Goal: Information Seeking & Learning: Check status

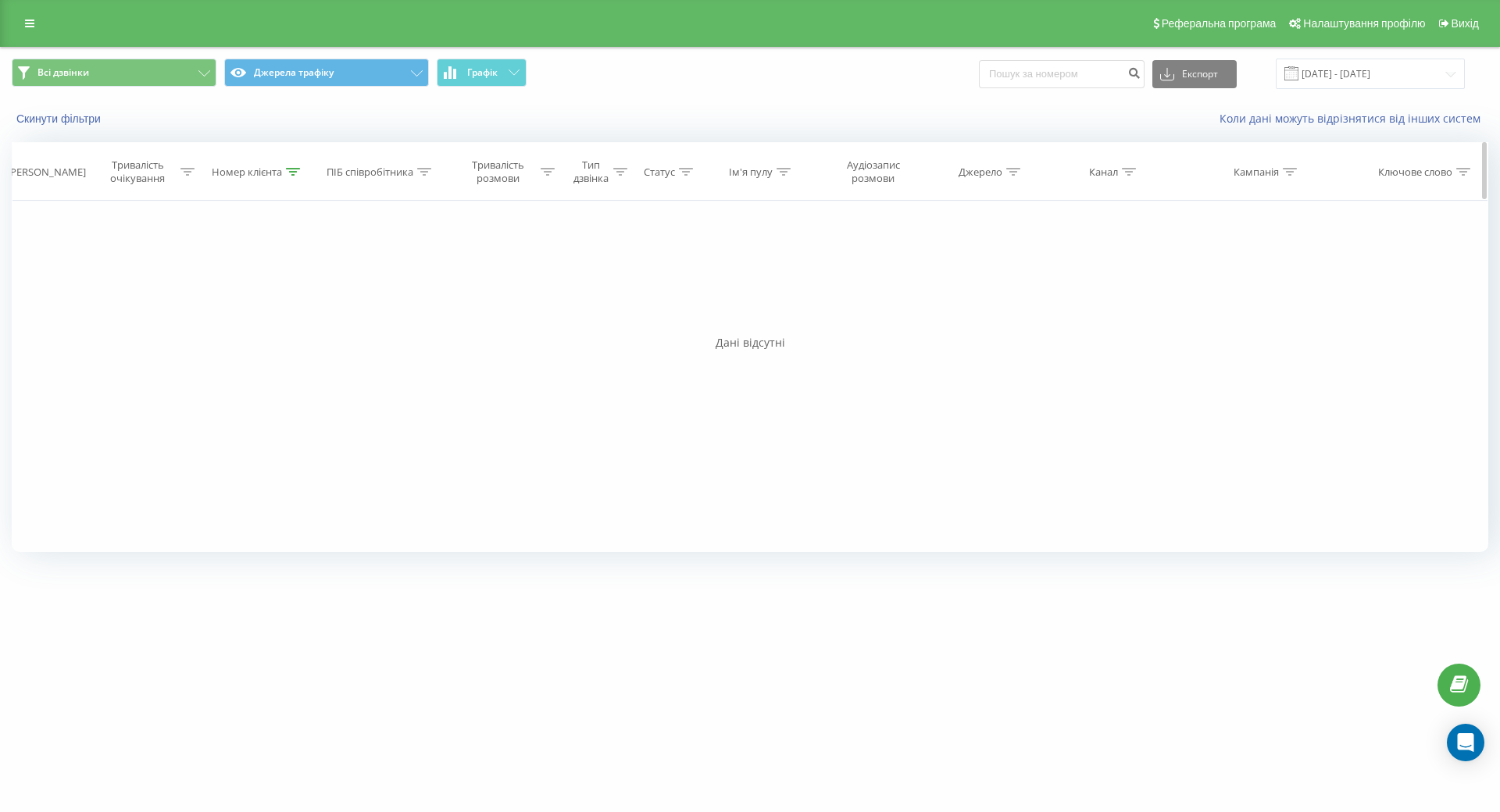
click at [292, 169] on icon at bounding box center [292, 172] width 14 height 8
drag, startPoint x: 217, startPoint y: 282, endPoint x: 100, endPoint y: 282, distance: 117.0
click at [100, 282] on div "Фільтрувати за умовою Дорівнює Скасувати OK Фільтрувати за умовою Містить 38096…" at bounding box center [750, 377] width 1476 height 351
paste input "678442600"
type input "380678442600"
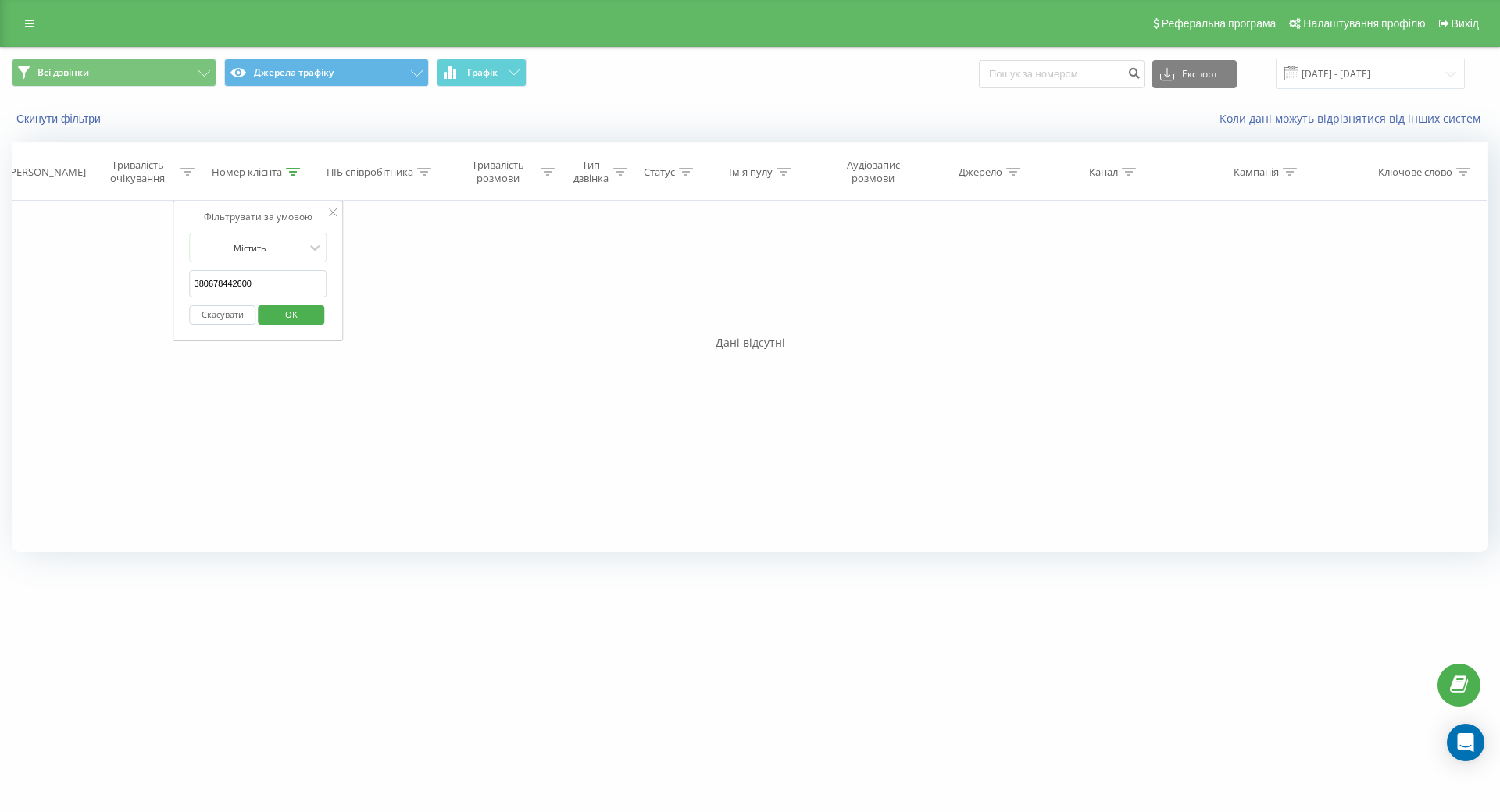
click at [303, 318] on span "OK" at bounding box center [291, 314] width 44 height 25
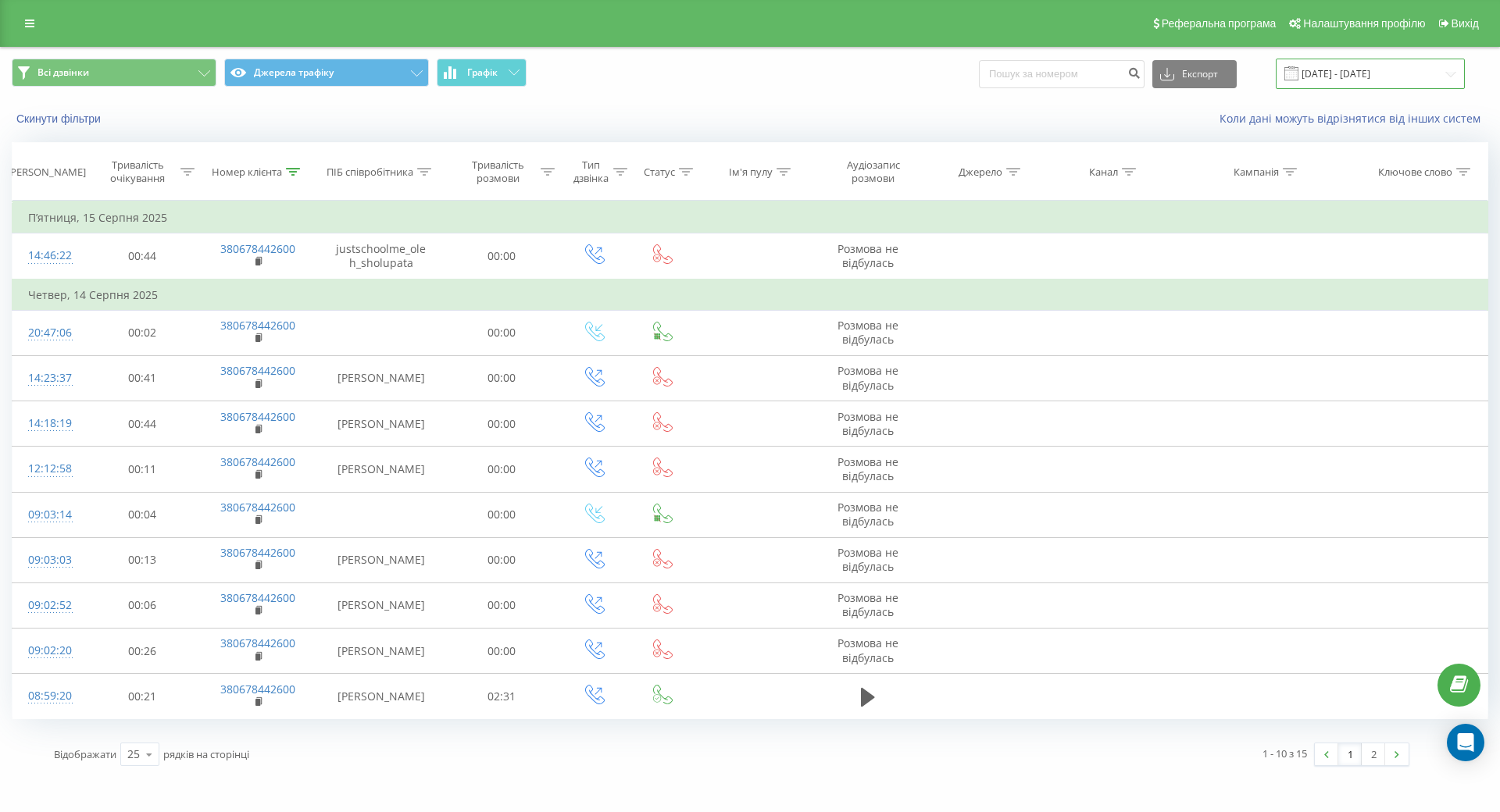
click at [1402, 69] on input "[DATE] - [DATE]" at bounding box center [1370, 74] width 189 height 30
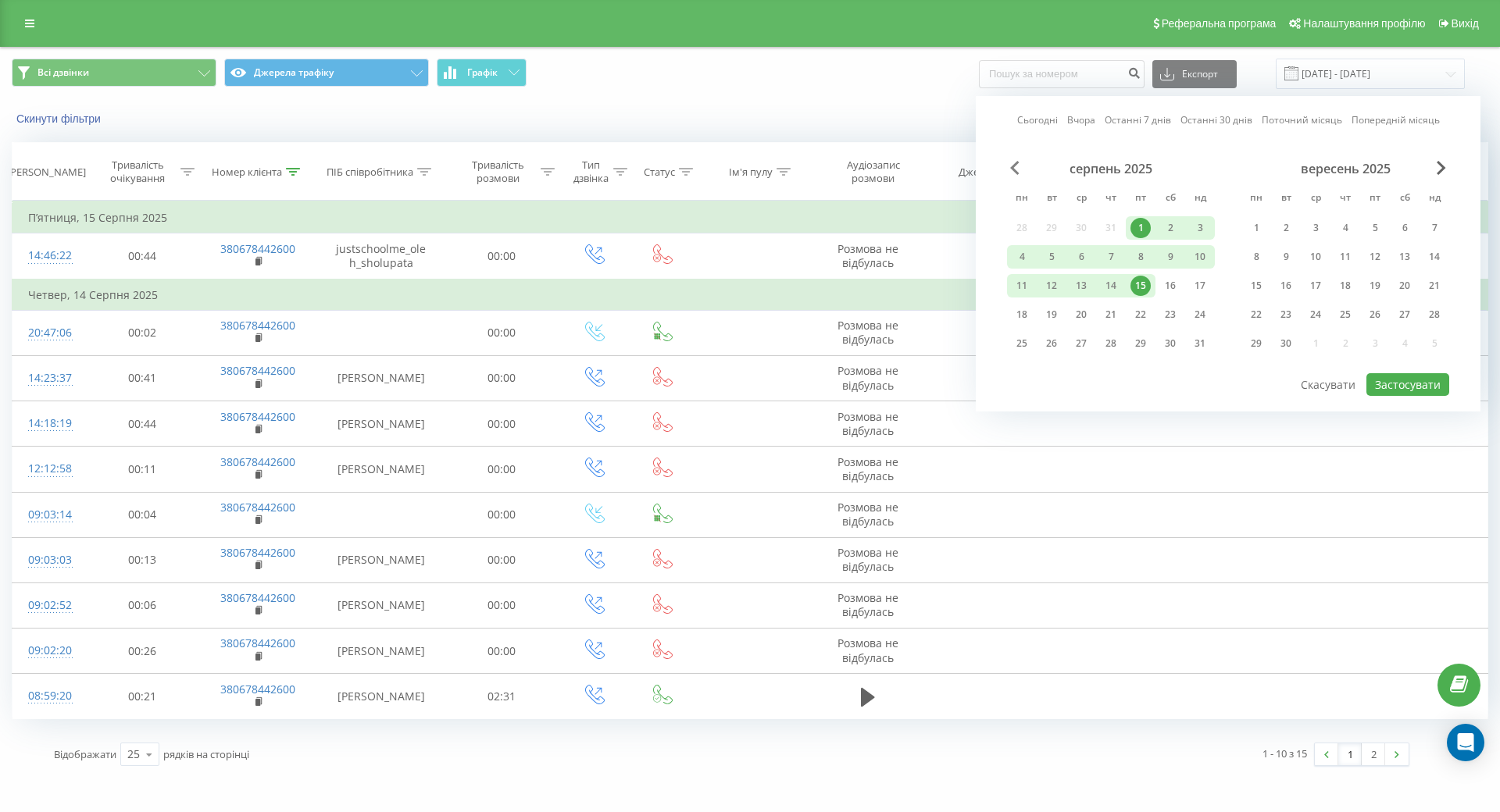
click at [1007, 175] on div "серпень 2025 пн вт ср чт пт сб нд 28 29 30 31 1 2 3 4 5 6 7 8 9 10 11 12 13 14 …" at bounding box center [1227, 266] width 442 height 211
click at [1010, 170] on span "Previous Month" at bounding box center [1015, 168] width 10 height 14
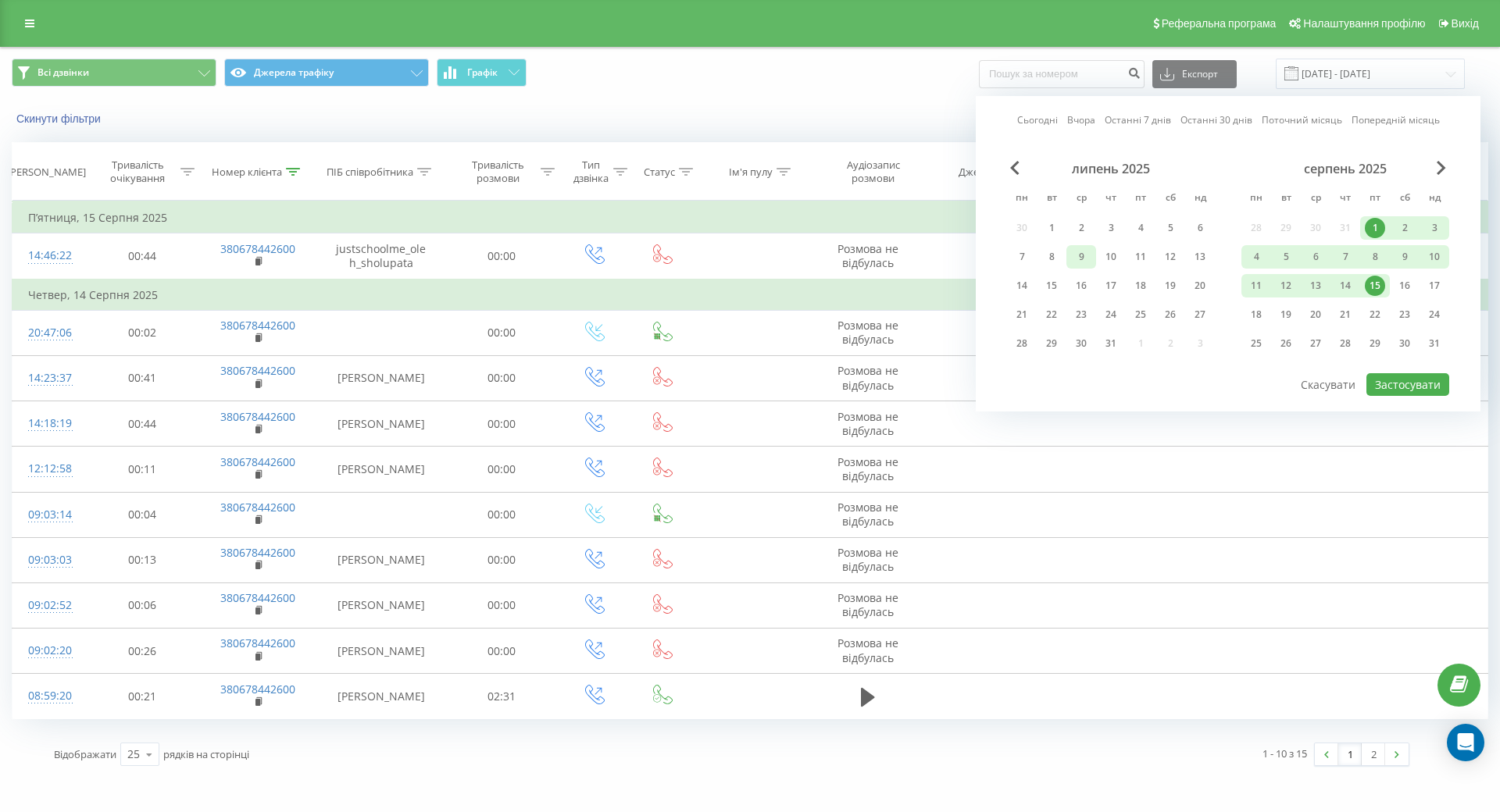
drag, startPoint x: 1041, startPoint y: 228, endPoint x: 1060, endPoint y: 263, distance: 39.8
click at [1041, 228] on div "1" at bounding box center [1051, 228] width 21 height 21
drag, startPoint x: 1095, startPoint y: 349, endPoint x: 1131, endPoint y: 350, distance: 36.0
click at [1101, 348] on div "31" at bounding box center [1111, 343] width 21 height 21
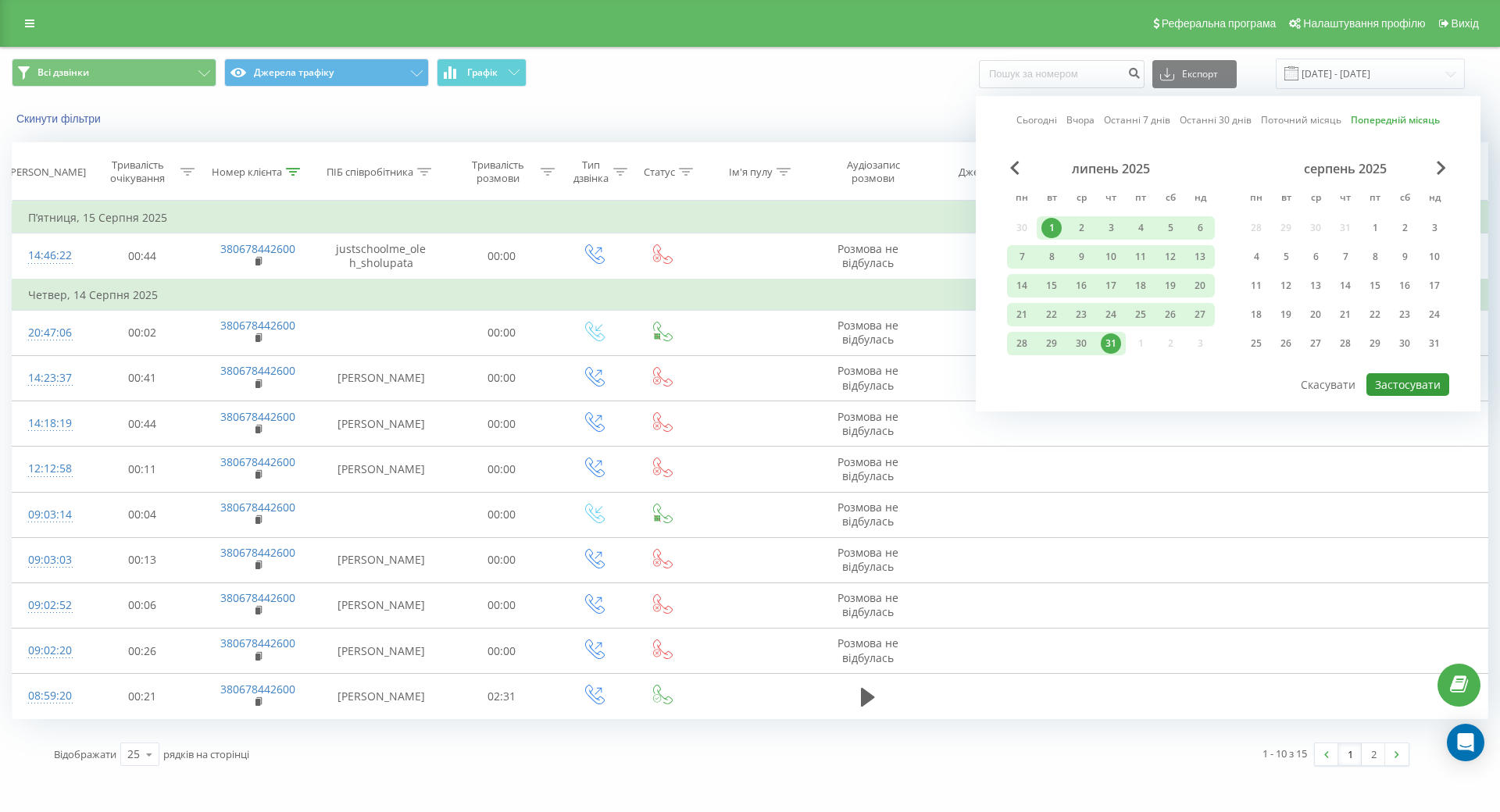
click at [1397, 380] on button "Застосувати" at bounding box center [1408, 384] width 82 height 23
type input "[DATE] - [DATE]"
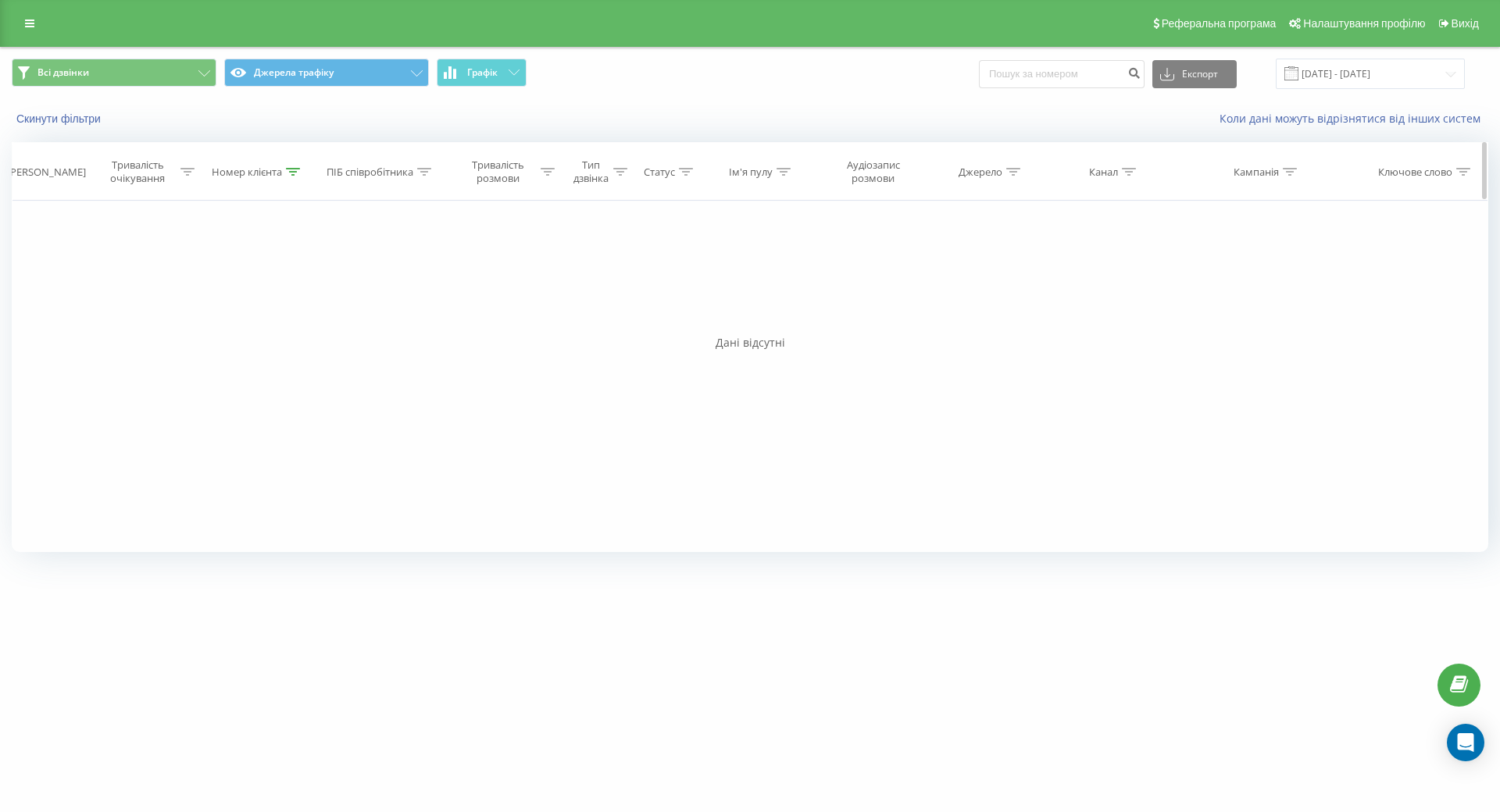
click at [293, 171] on icon at bounding box center [292, 172] width 14 height 8
click at [120, 244] on div "Фільтрувати за умовою Дорівнює Скасувати OK Фільтрувати за умовою Містить 38067…" at bounding box center [750, 377] width 1476 height 351
click at [71, 118] on button "Скинути фільтри" at bounding box center [60, 119] width 97 height 14
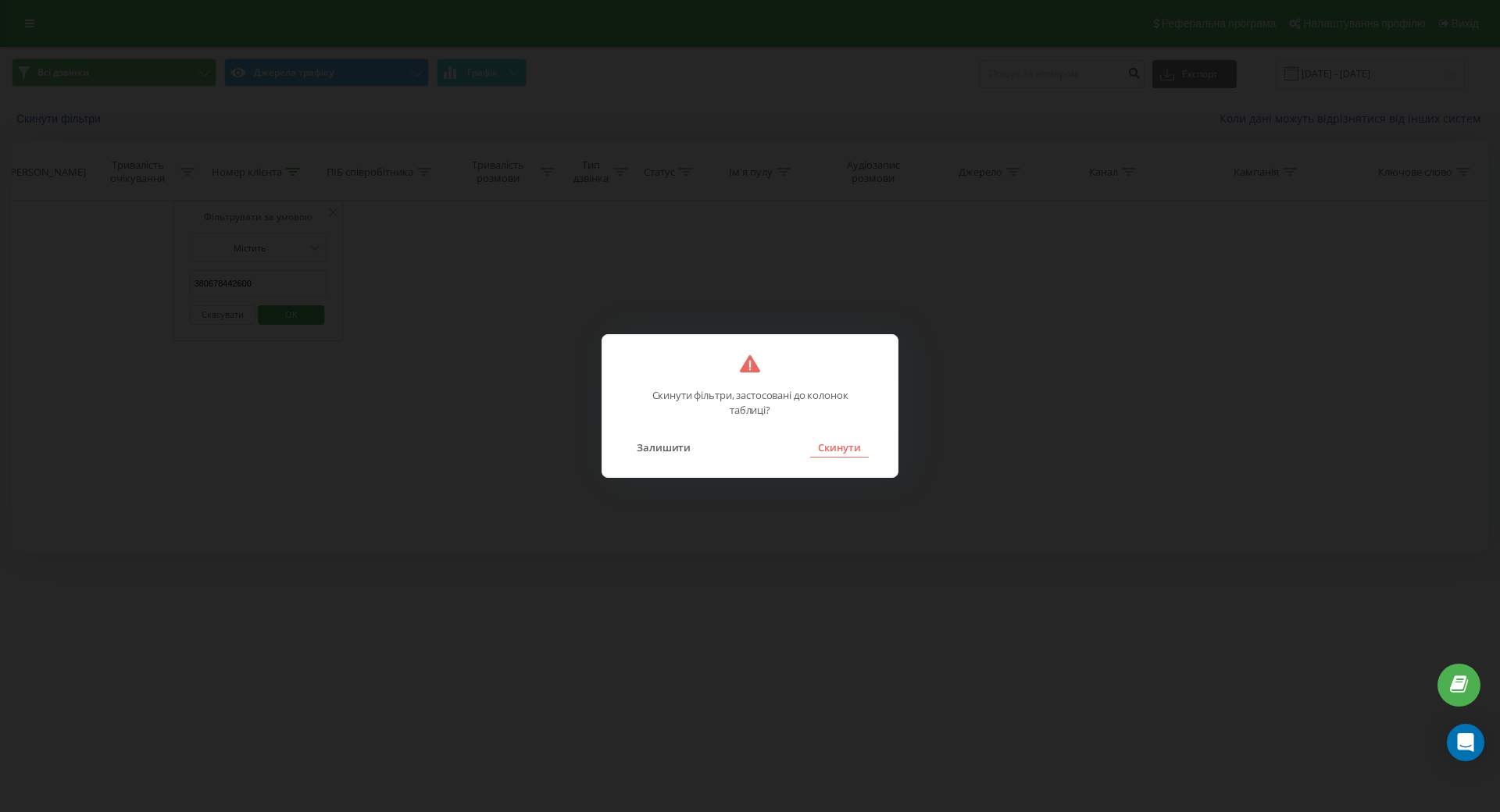
click at [834, 437] on button "Скинути" at bounding box center [840, 447] width 59 height 21
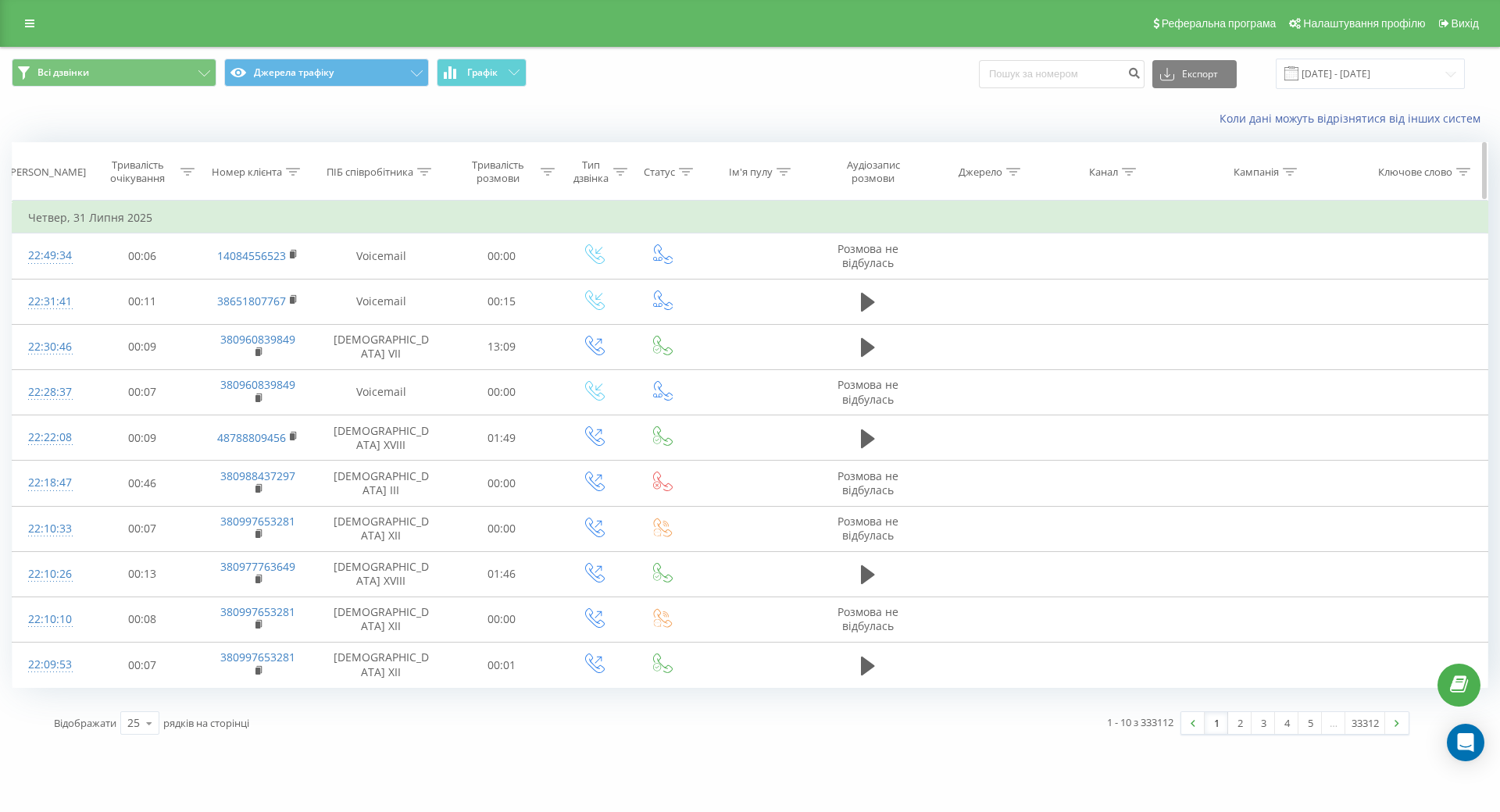
click at [292, 171] on icon at bounding box center [292, 172] width 14 height 8
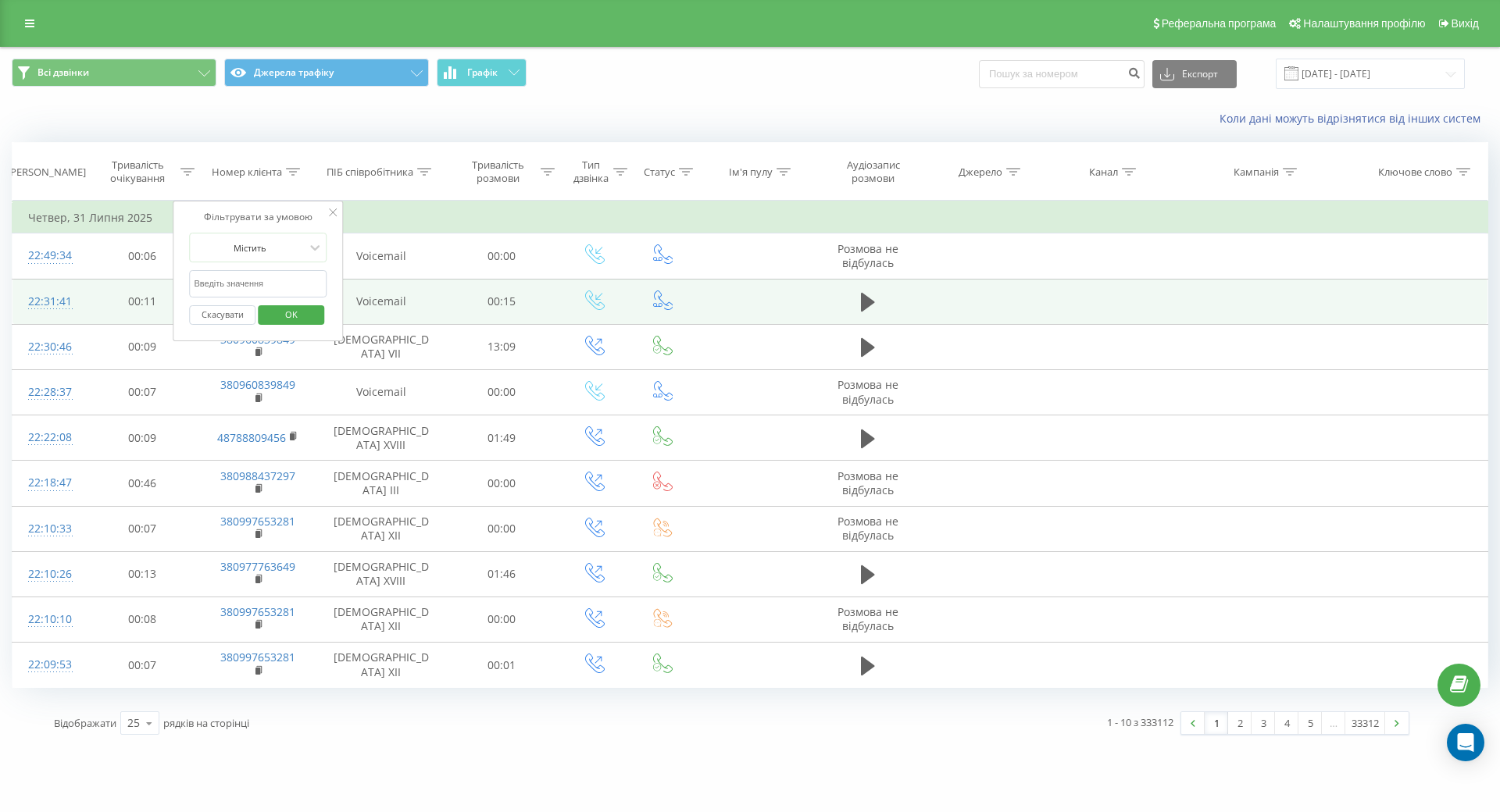
drag, startPoint x: 219, startPoint y: 287, endPoint x: 142, endPoint y: 285, distance: 77.0
click at [140, 285] on table "Фільтрувати за умовою Дорівнює Скасувати OK Фільтрувати за умовою Містить Скасу…" at bounding box center [750, 444] width 1476 height 487
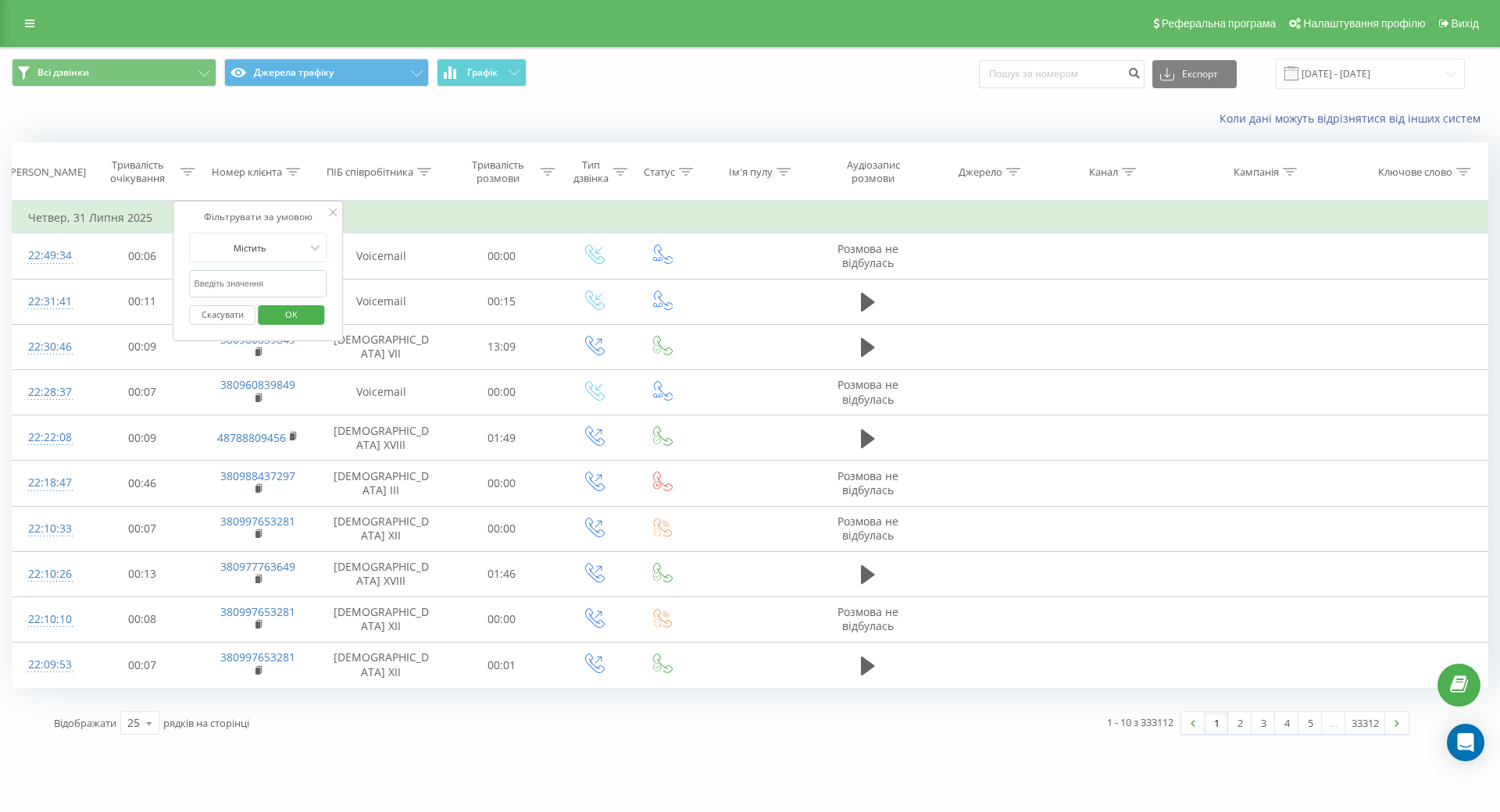
paste input "678442600"
type input "678442600"
click at [283, 313] on span "OK" at bounding box center [291, 314] width 44 height 25
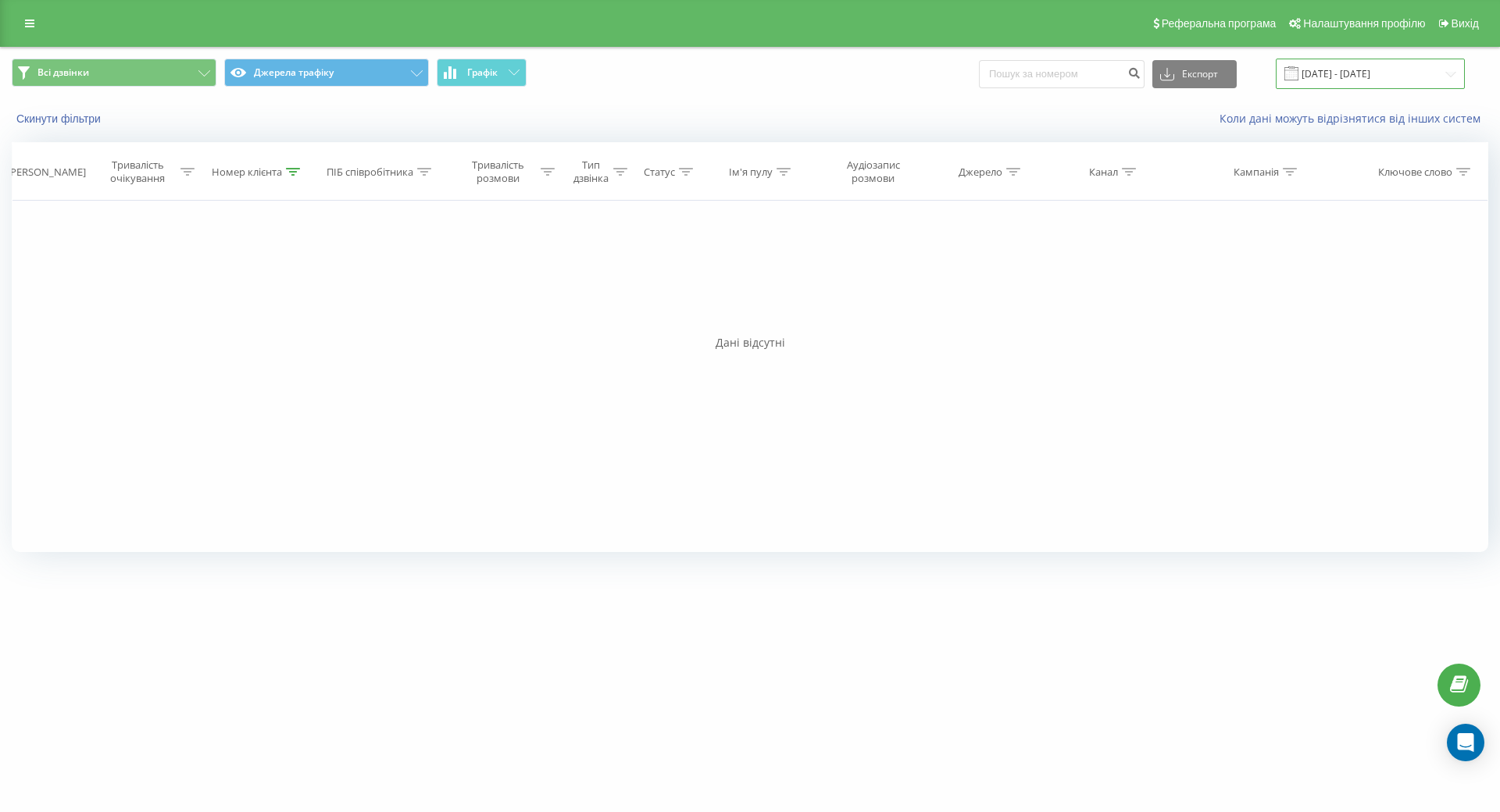
click at [1401, 74] on input "[DATE] - [DATE]" at bounding box center [1370, 74] width 189 height 30
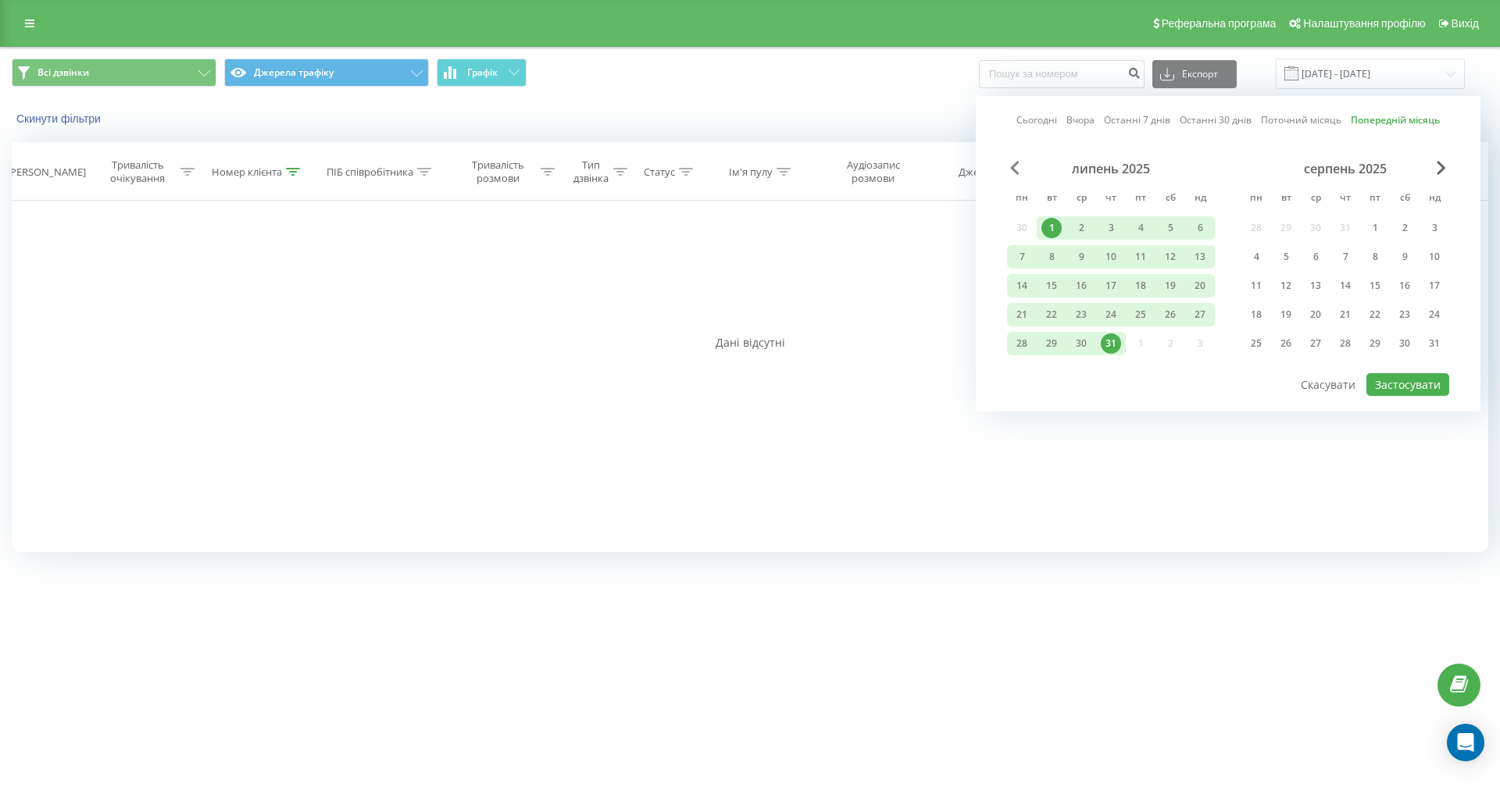
click at [1011, 170] on span "Previous Month" at bounding box center [1015, 168] width 10 height 14
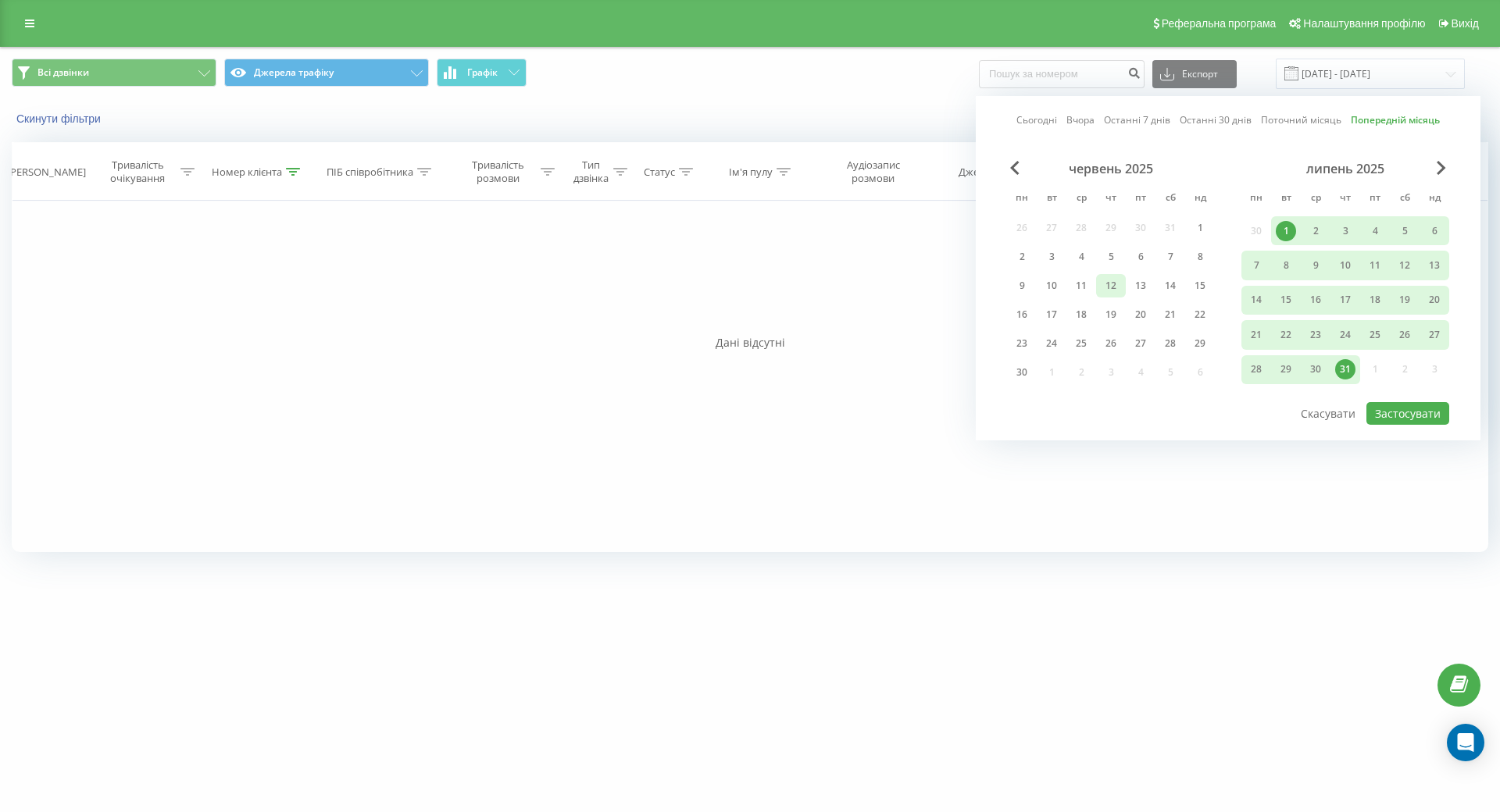
drag, startPoint x: 1201, startPoint y: 228, endPoint x: 1113, endPoint y: 290, distance: 107.6
click at [1196, 229] on div "1" at bounding box center [1200, 228] width 21 height 21
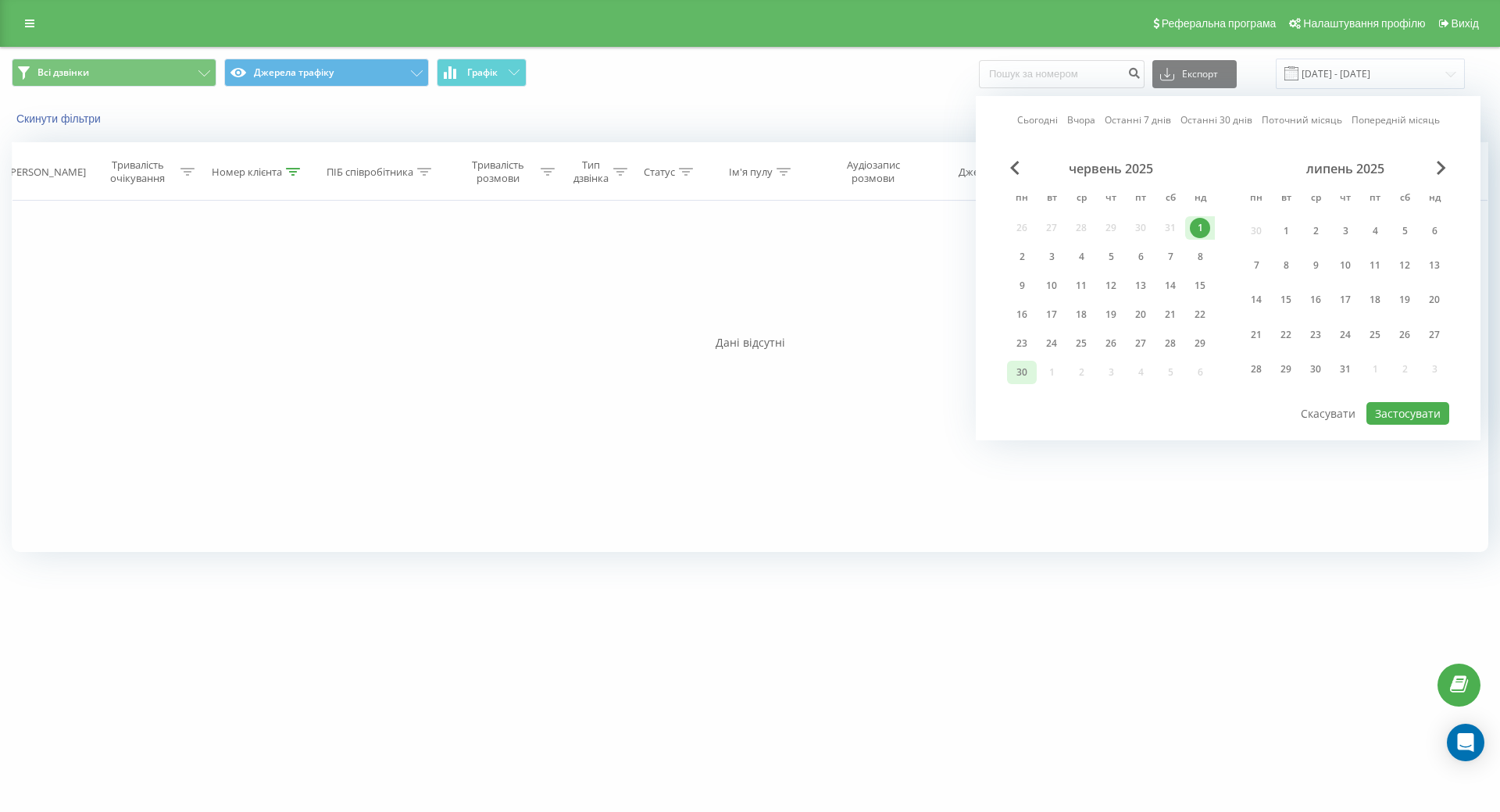
click at [1018, 376] on div "30" at bounding box center [1021, 372] width 21 height 21
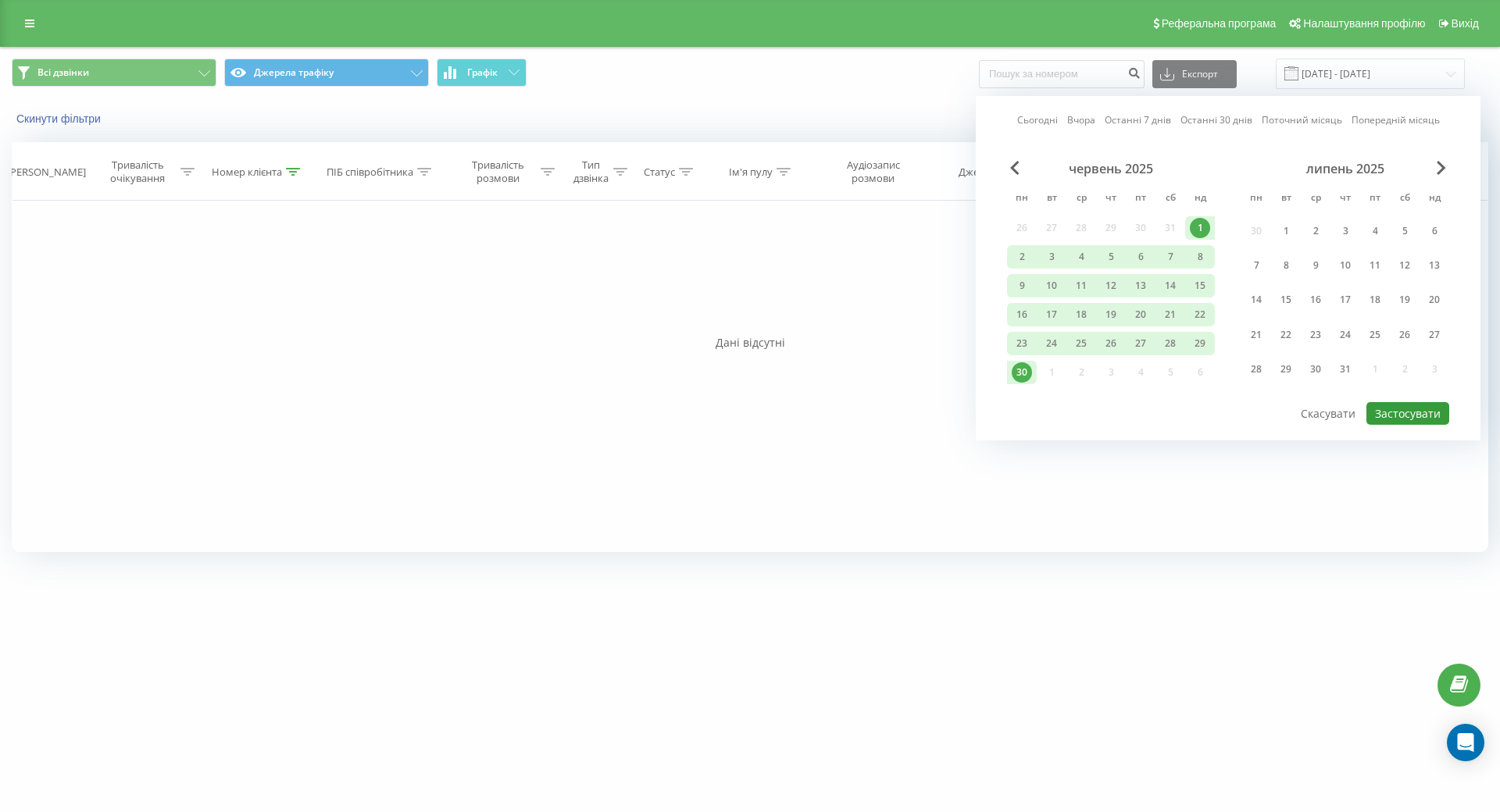
click at [1399, 407] on button "Застосувати" at bounding box center [1408, 413] width 82 height 23
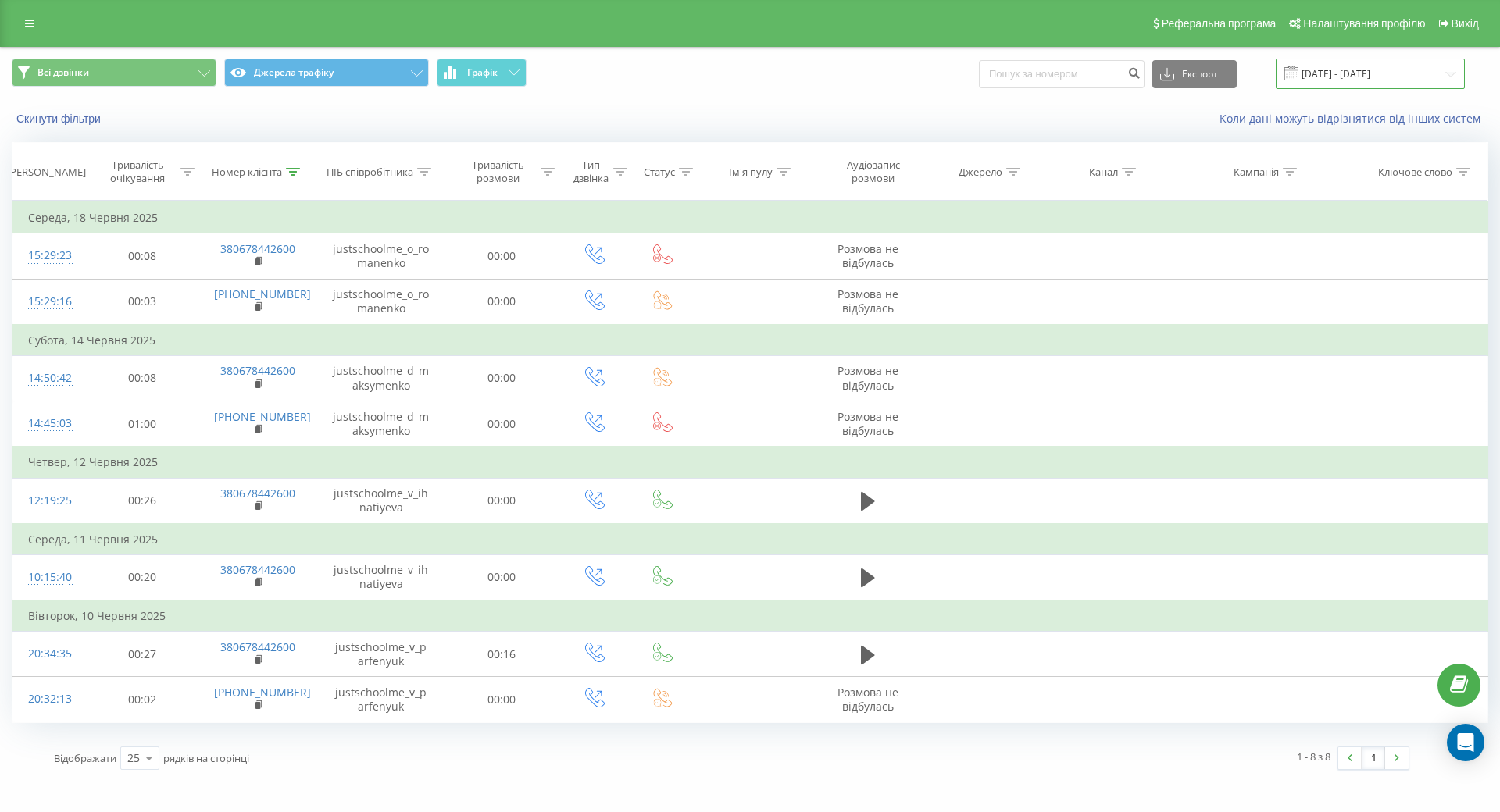
click at [1356, 75] on input "[DATE] - [DATE]" at bounding box center [1370, 74] width 189 height 30
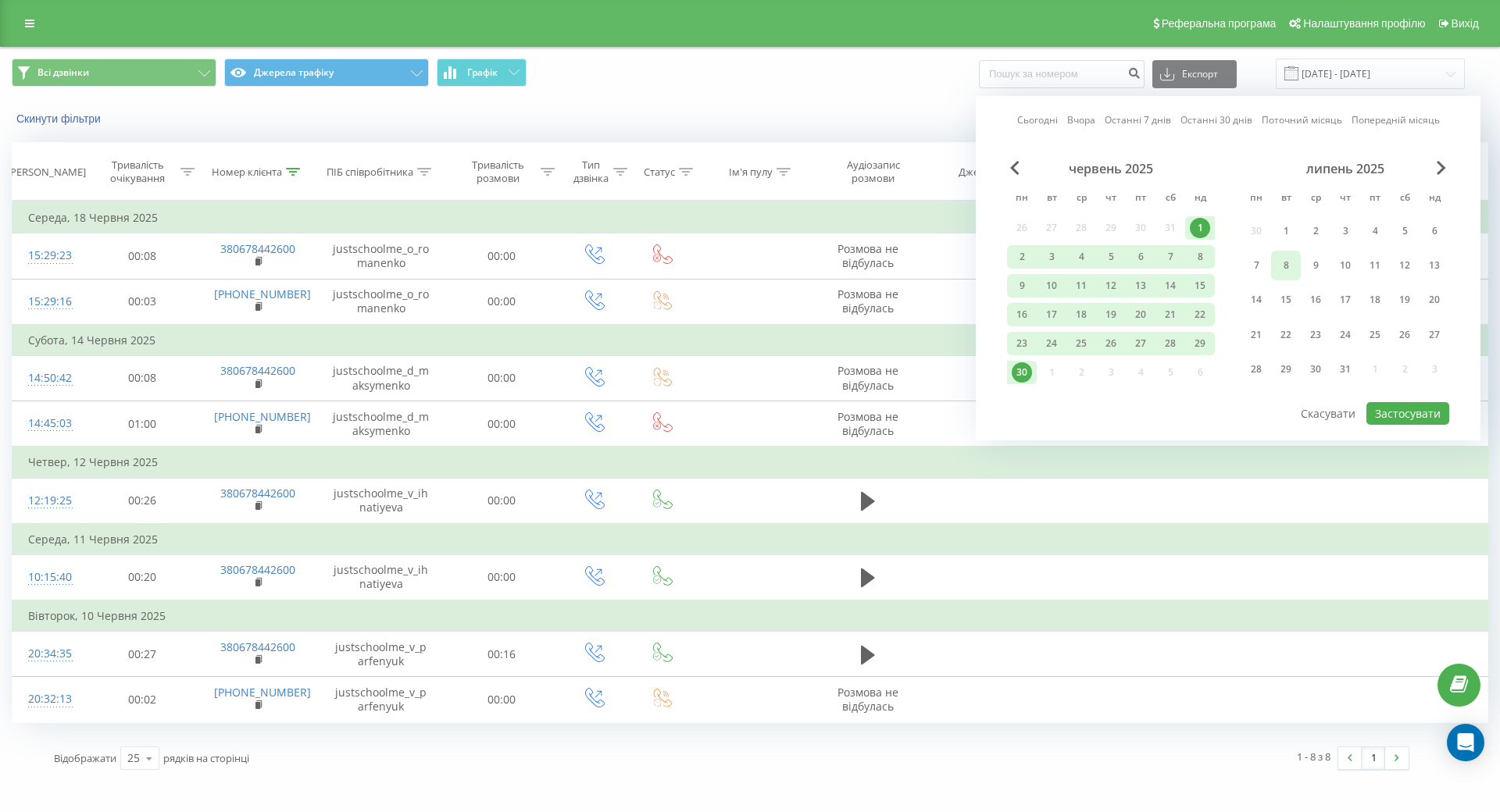
drag, startPoint x: 1275, startPoint y: 231, endPoint x: 1282, endPoint y: 279, distance: 48.5
click at [1275, 231] on div "1" at bounding box center [1285, 230] width 21 height 21
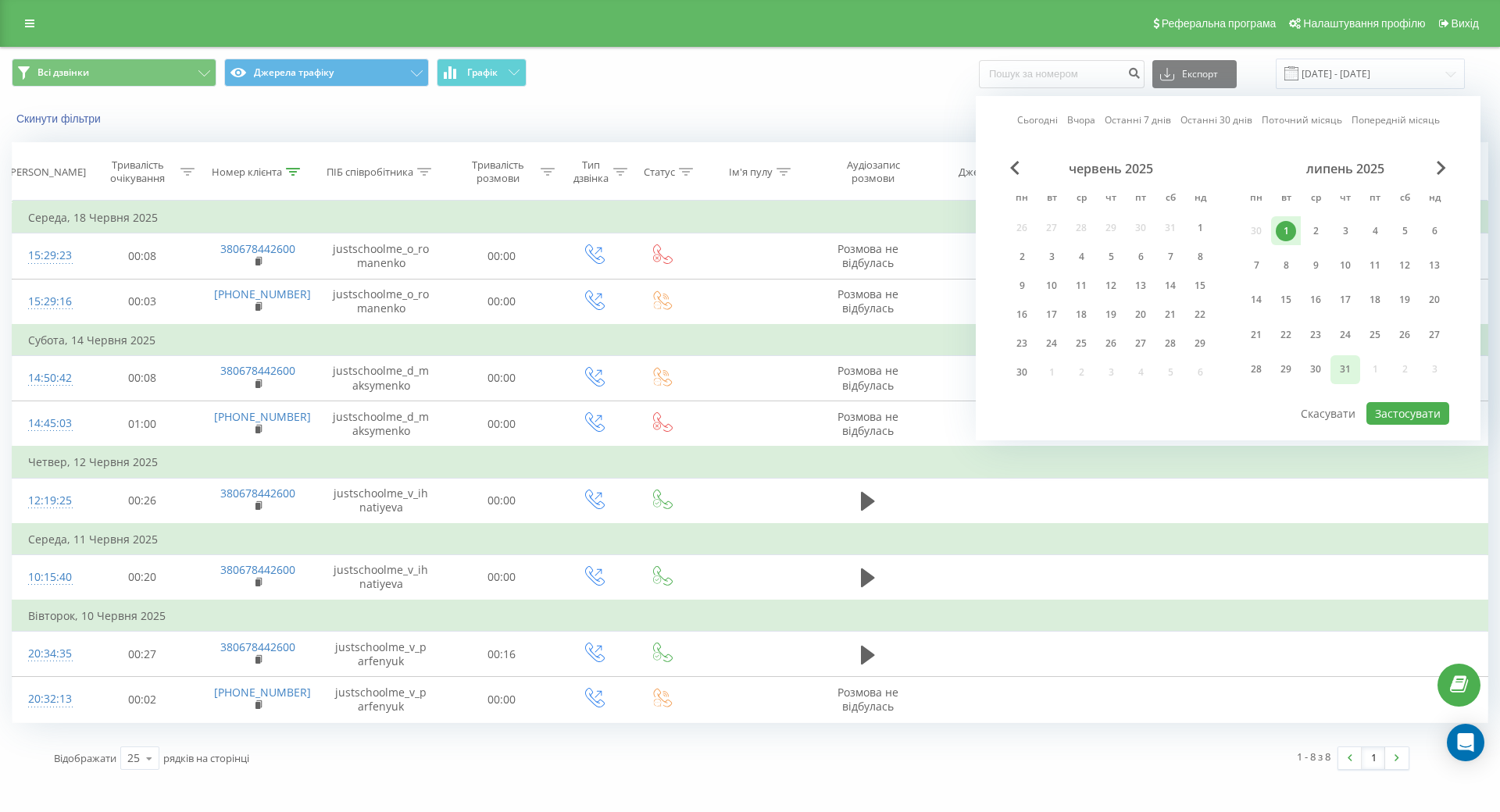
click at [1330, 370] on div "31" at bounding box center [1345, 369] width 29 height 28
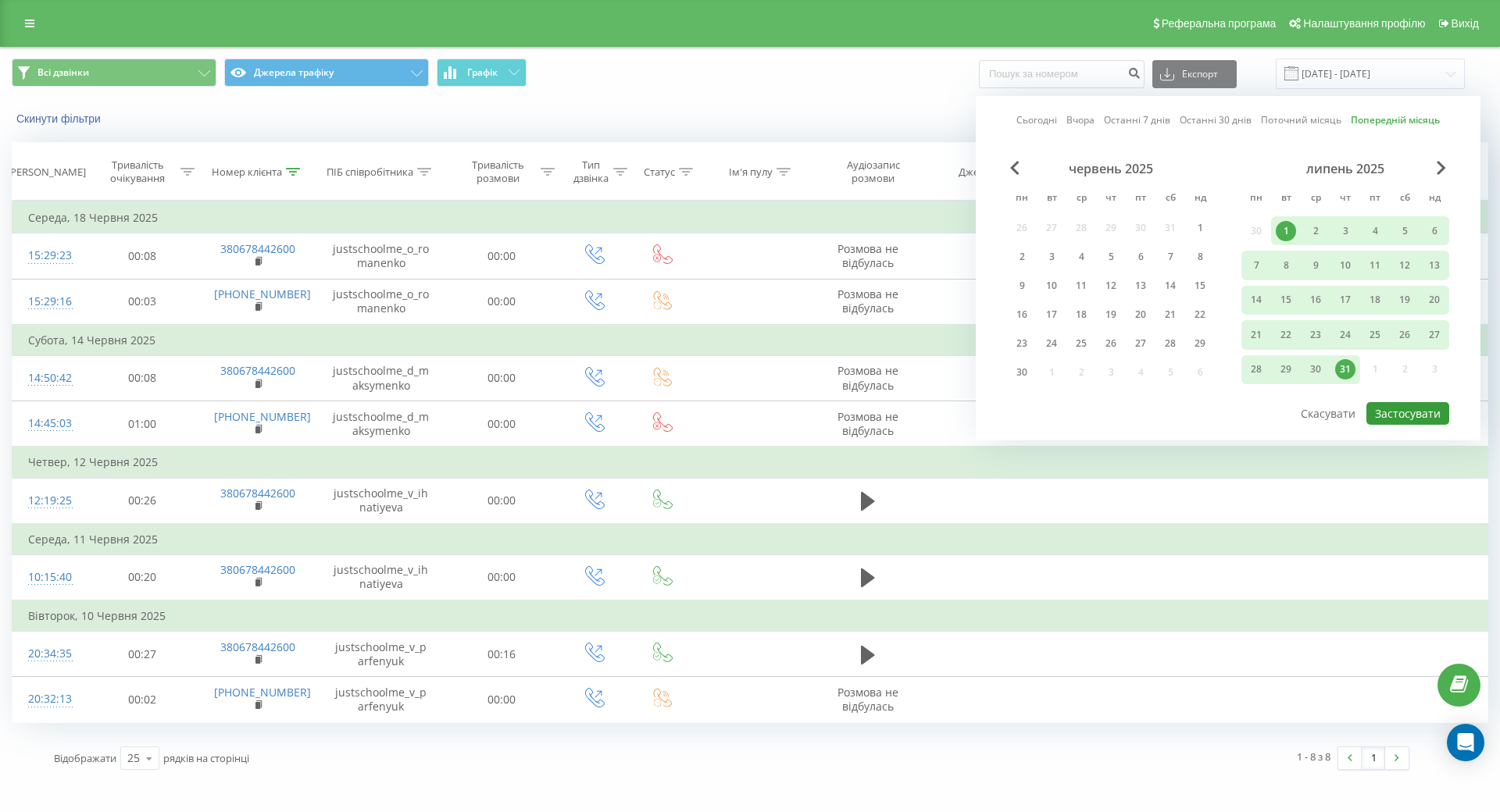
click at [1403, 411] on button "Застосувати" at bounding box center [1408, 413] width 82 height 23
type input "[DATE] - [DATE]"
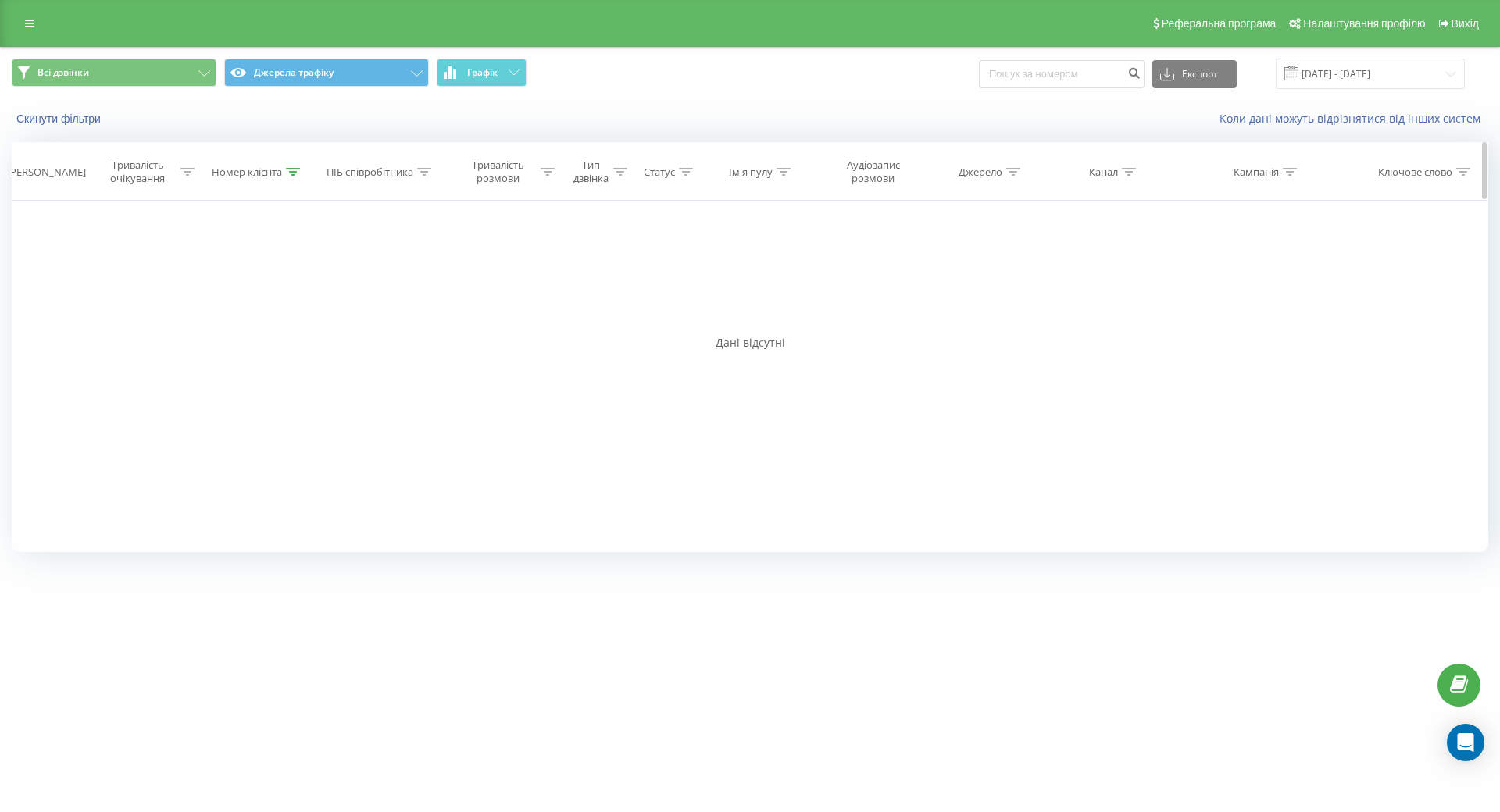
click at [292, 177] on div at bounding box center [292, 173] width 14 height 14
click at [297, 314] on span "OK" at bounding box center [291, 314] width 44 height 25
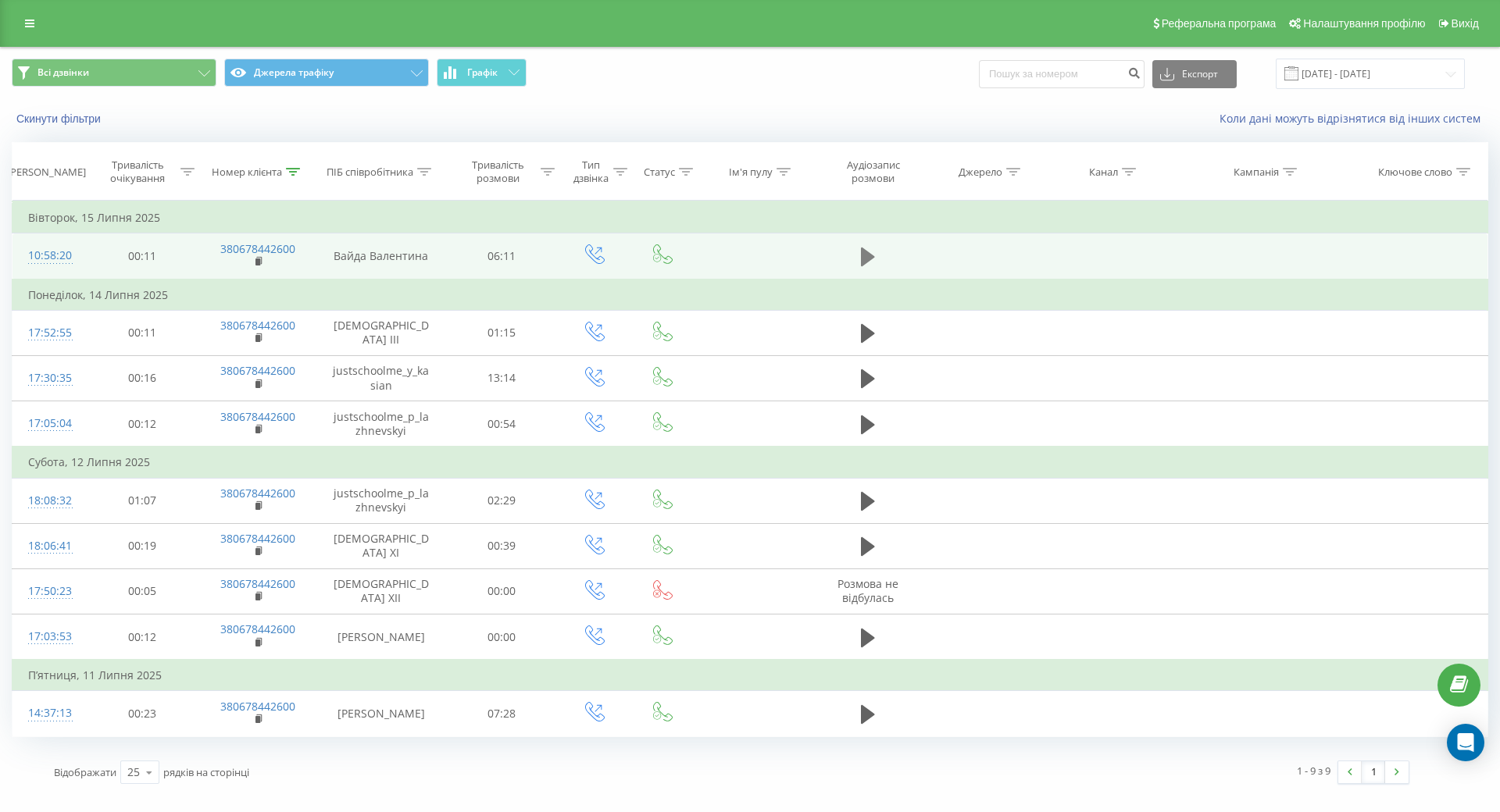
click at [863, 254] on icon at bounding box center [868, 256] width 14 height 19
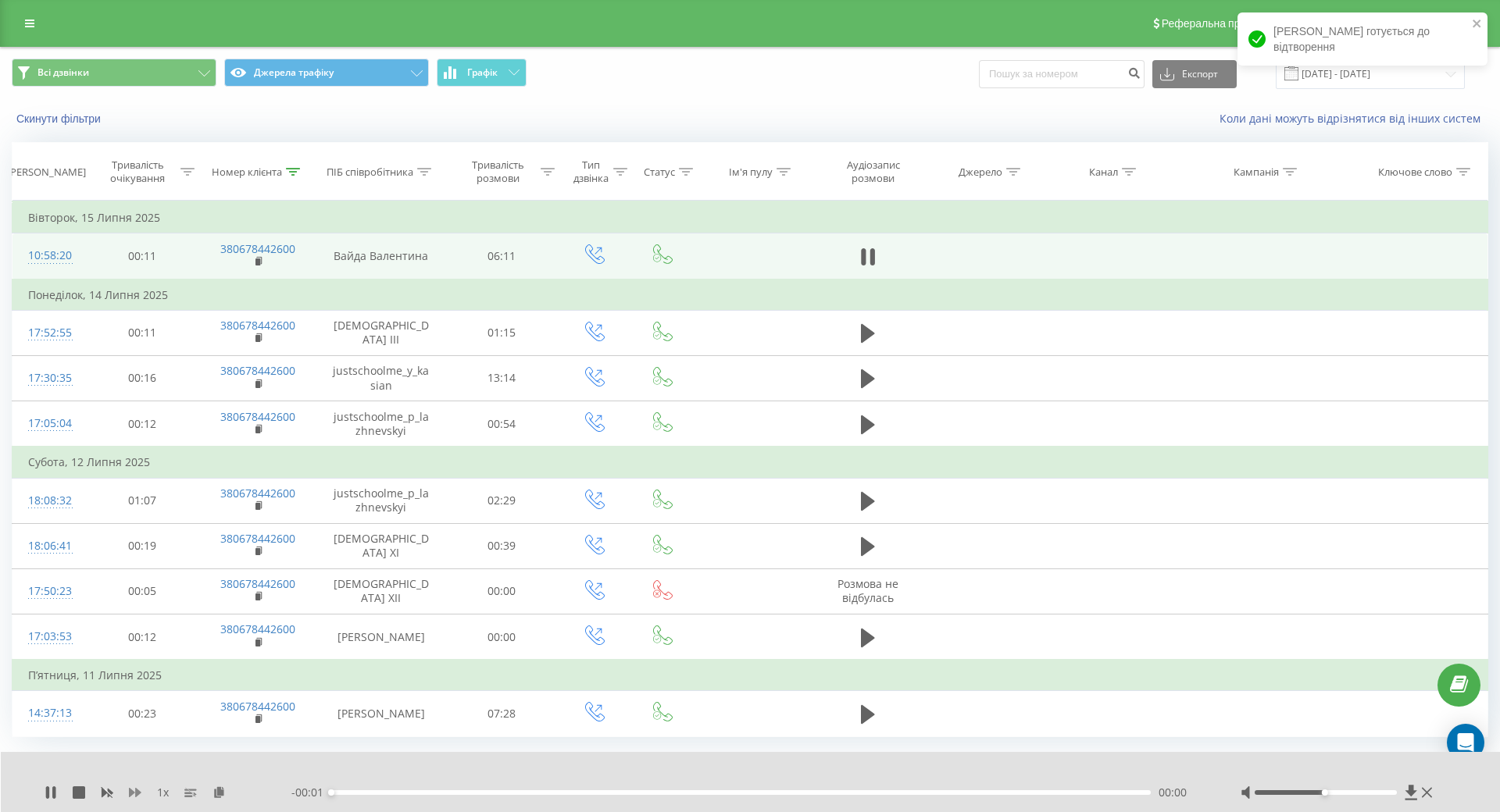
click at [133, 787] on icon at bounding box center [134, 792] width 13 height 13
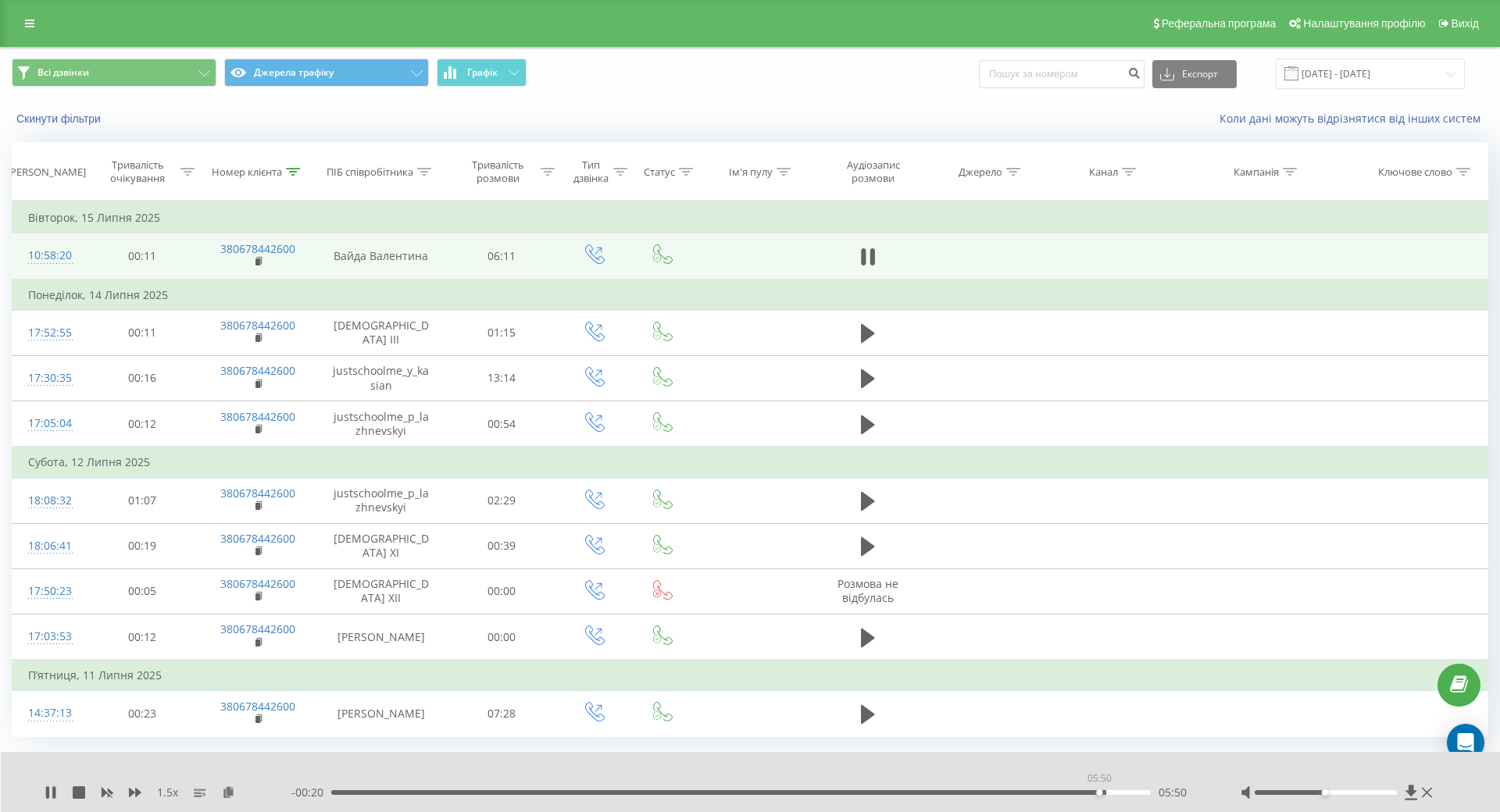
click at [1097, 790] on div "05:50" at bounding box center [741, 792] width 819 height 5
click at [1079, 790] on div "05:41" at bounding box center [741, 792] width 819 height 5
click at [52, 787] on icon at bounding box center [50, 792] width 13 height 13
click at [756, 790] on div "03:14" at bounding box center [741, 792] width 819 height 5
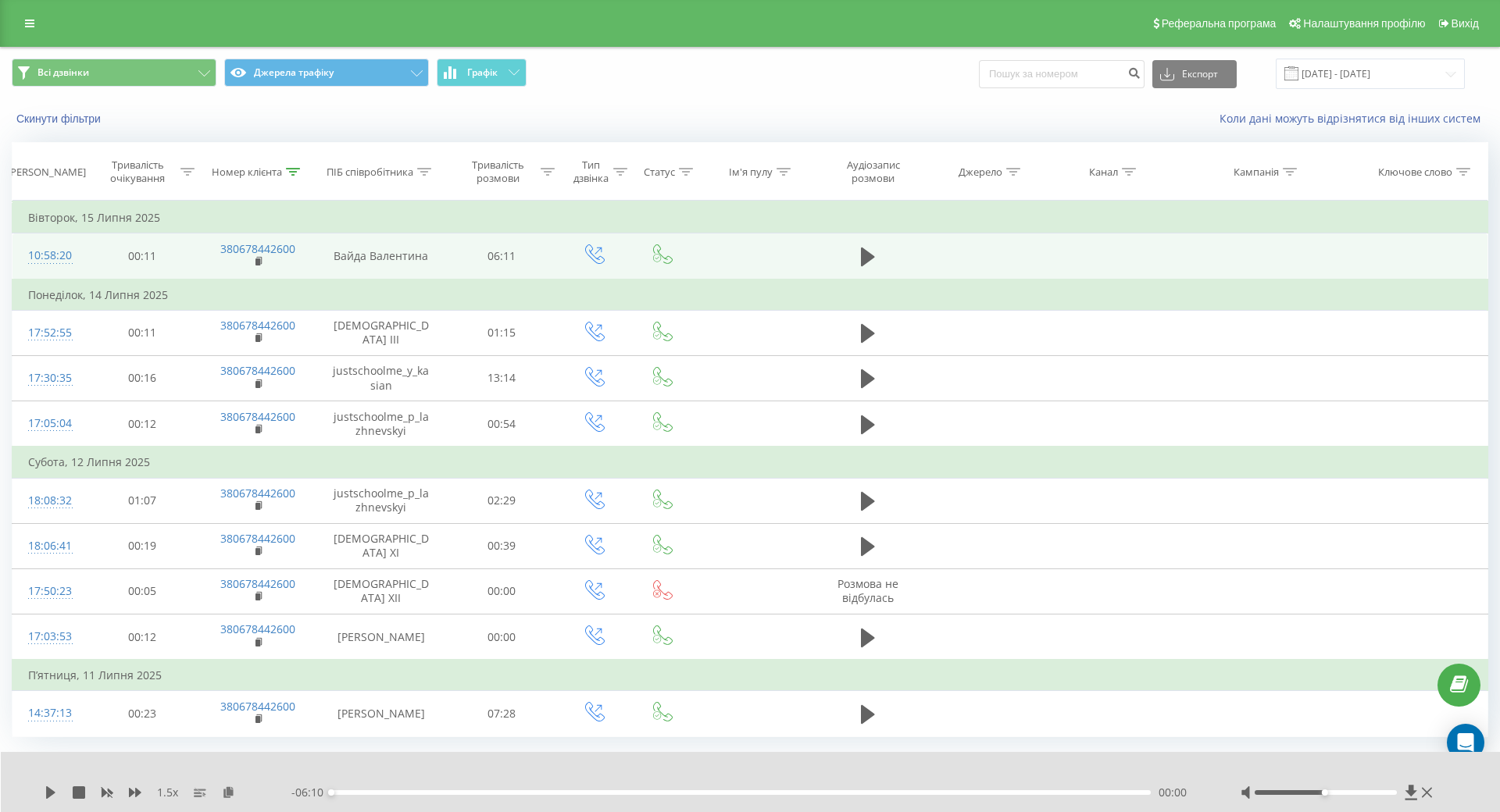
click at [557, 790] on div "00:00" at bounding box center [741, 792] width 819 height 5
click at [45, 787] on icon at bounding box center [50, 792] width 13 height 13
click at [382, 790] on div "00:00" at bounding box center [741, 792] width 819 height 5
click at [427, 790] on div "00:44" at bounding box center [741, 792] width 819 height 5
click at [366, 790] on div "00:17" at bounding box center [741, 792] width 819 height 5
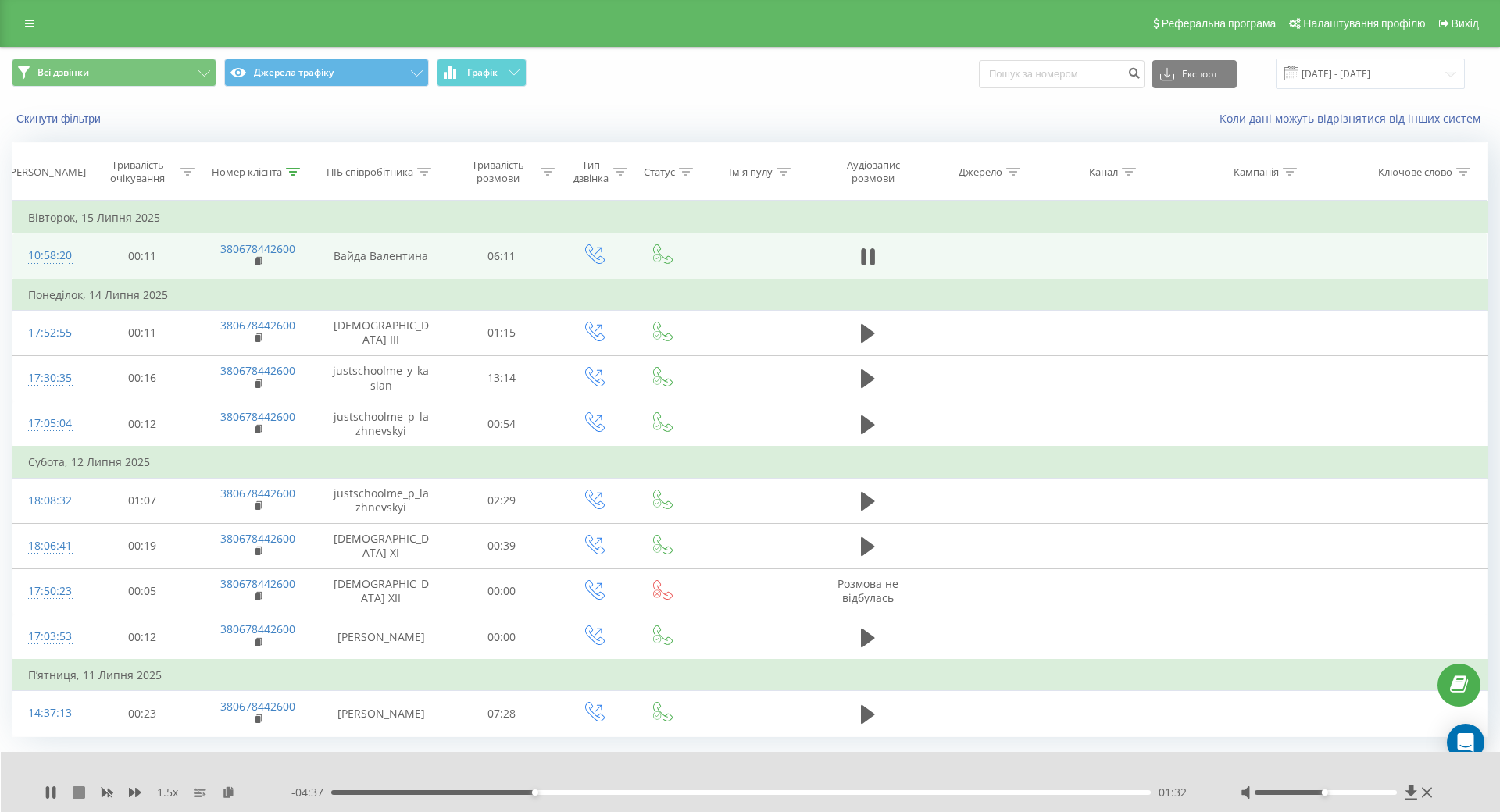
click at [79, 787] on icon at bounding box center [78, 792] width 13 height 13
